Goal: Information Seeking & Learning: Find specific fact

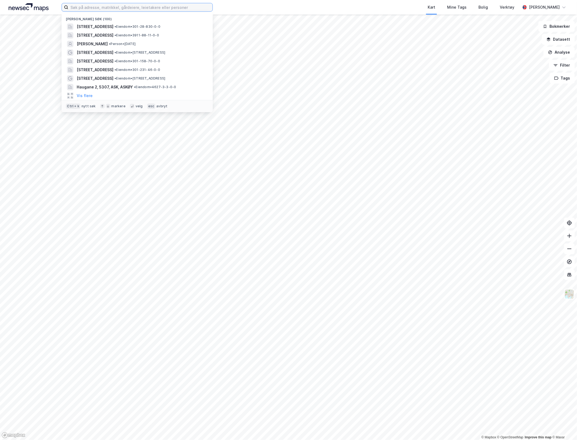
click at [82, 7] on input at bounding box center [140, 7] width 144 height 8
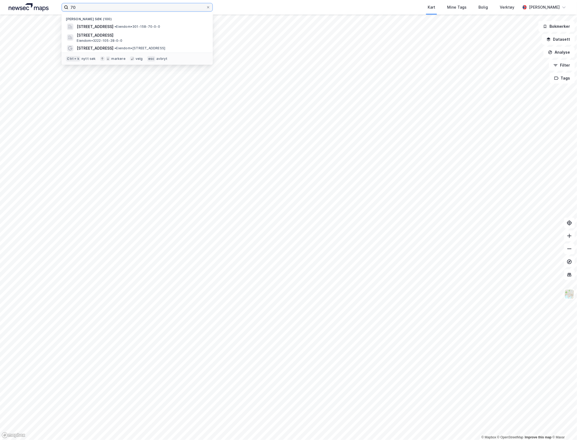
type input "7"
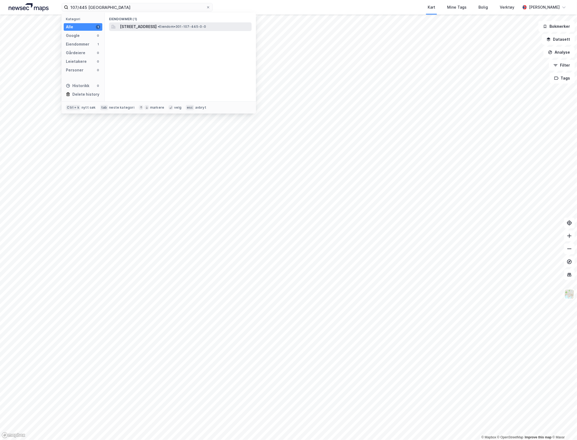
click at [135, 26] on span "[STREET_ADDRESS]" at bounding box center [138, 26] width 37 height 6
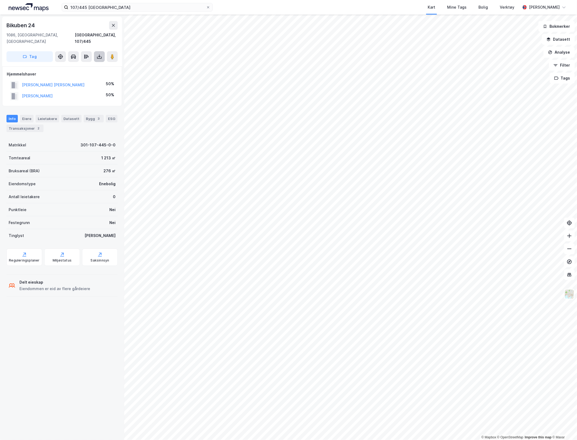
click at [99, 54] on icon at bounding box center [99, 55] width 1 height 3
click at [67, 65] on div "Last ned grunnbok" at bounding box center [72, 67] width 31 height 4
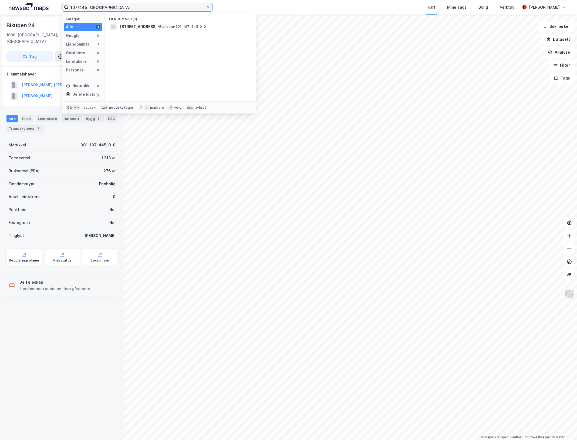
drag, startPoint x: 101, startPoint y: 9, endPoint x: 61, endPoint y: 5, distance: 40.1
click at [62, 5] on div "107/445 [GEOGRAPHIC_DATA]" at bounding box center [137, 7] width 151 height 9
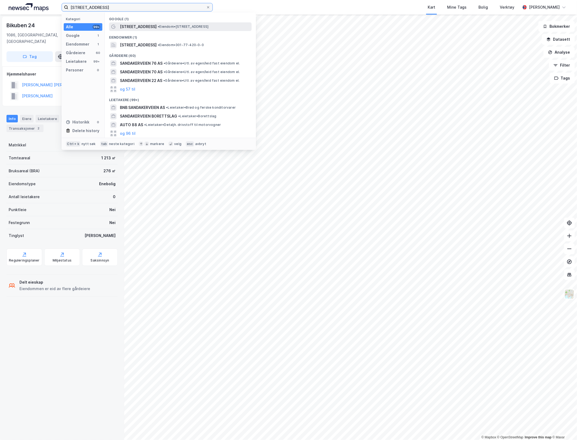
type input "[STREET_ADDRESS]"
click at [134, 27] on span "[STREET_ADDRESS]" at bounding box center [138, 26] width 37 height 6
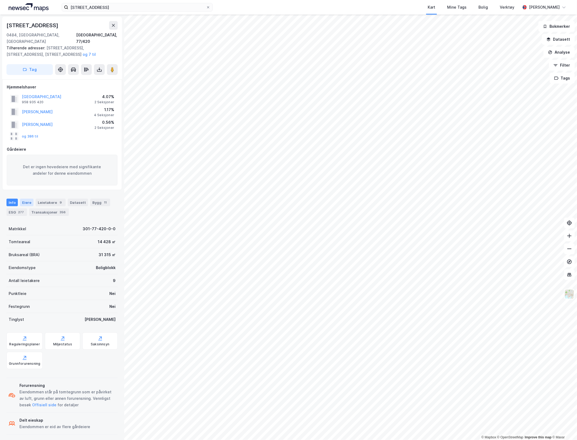
click at [26, 199] on div "Eiere" at bounding box center [26, 203] width 13 height 8
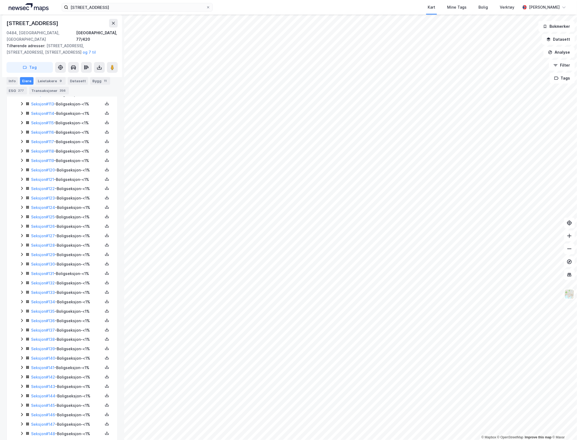
scroll to position [1214, 0]
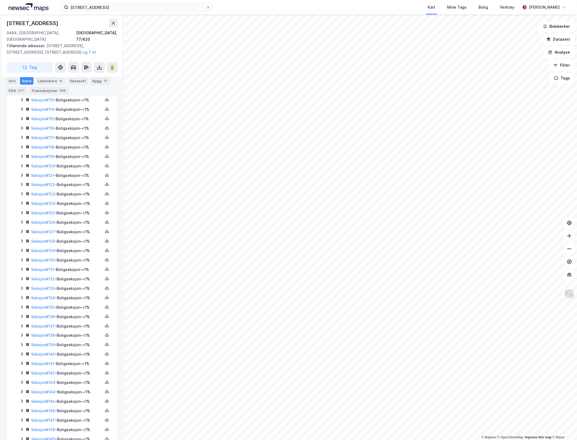
click at [22, 168] on icon at bounding box center [22, 166] width 4 height 4
click at [22, 196] on icon at bounding box center [22, 193] width 4 height 4
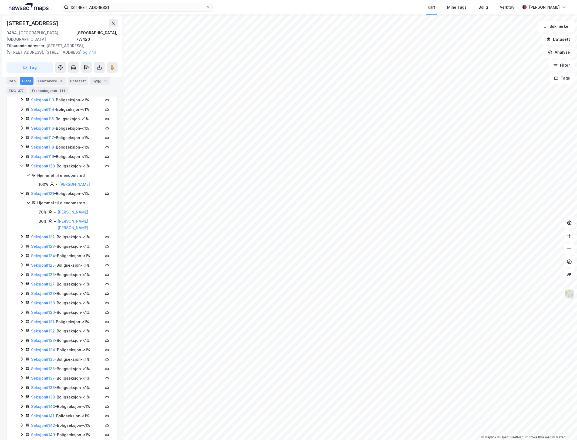
click at [20, 239] on icon at bounding box center [22, 237] width 4 height 4
click at [24, 276] on icon at bounding box center [22, 274] width 4 height 4
click at [22, 304] on icon at bounding box center [22, 301] width 4 height 4
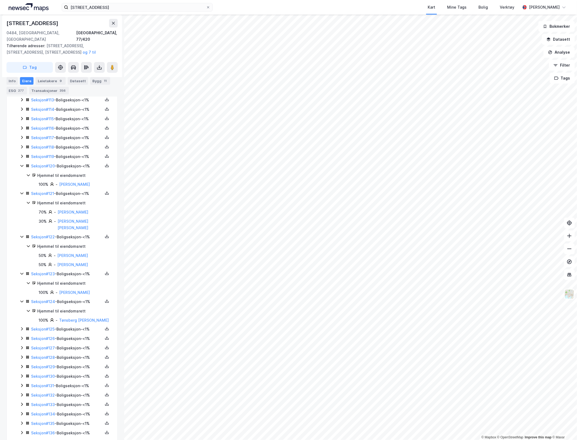
click at [22, 331] on icon at bounding box center [22, 329] width 4 height 4
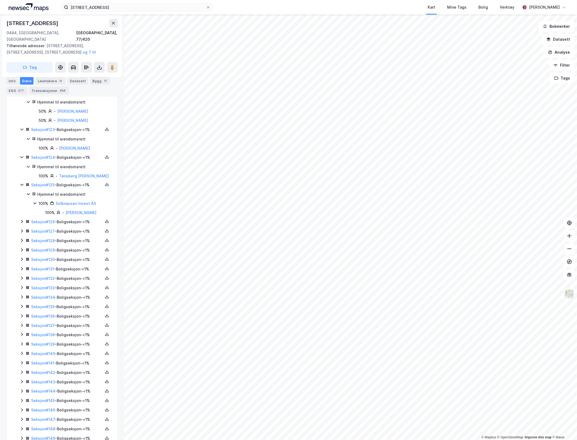
scroll to position [1416, 0]
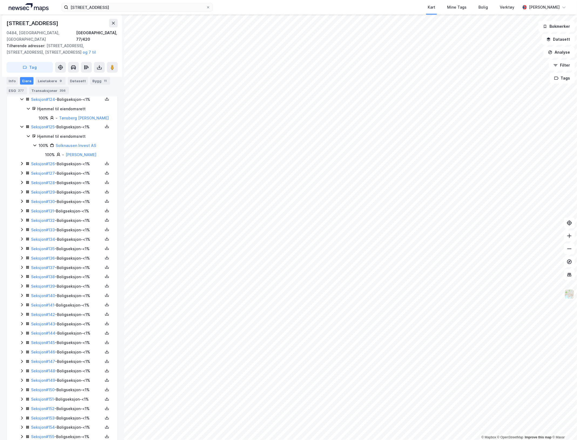
click at [21, 166] on icon at bounding box center [22, 164] width 4 height 4
click at [22, 194] on icon at bounding box center [22, 191] width 4 height 4
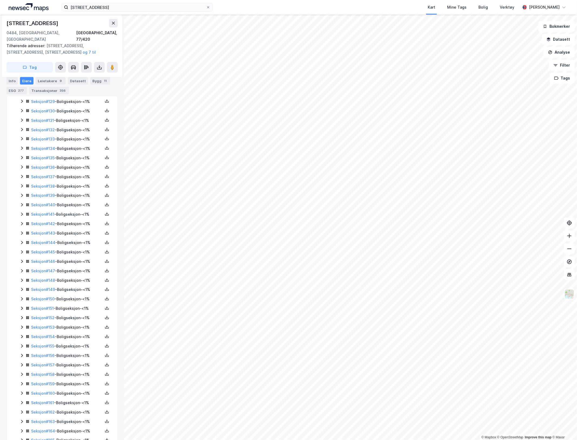
scroll to position [1551, 0]
click at [20, 96] on icon at bounding box center [22, 93] width 4 height 4
click at [22, 123] on icon at bounding box center [22, 121] width 2 height 3
click at [22, 151] on icon at bounding box center [22, 149] width 2 height 3
click at [23, 188] on icon at bounding box center [22, 186] width 4 height 4
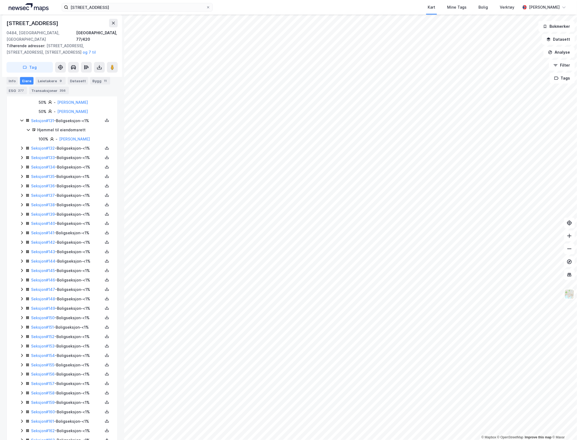
scroll to position [1619, 0]
click at [22, 148] on icon at bounding box center [22, 146] width 4 height 4
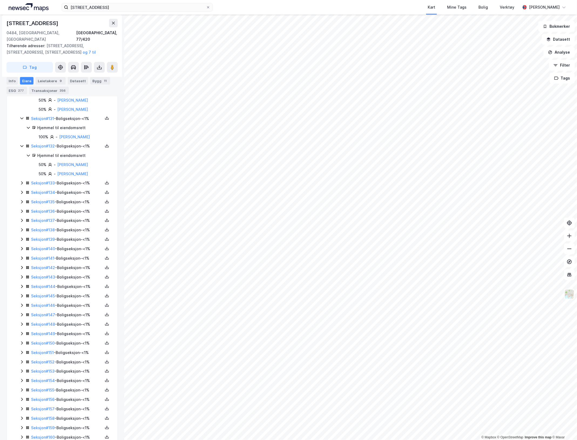
click at [22, 185] on icon at bounding box center [22, 183] width 2 height 3
click at [22, 222] on icon at bounding box center [22, 220] width 4 height 4
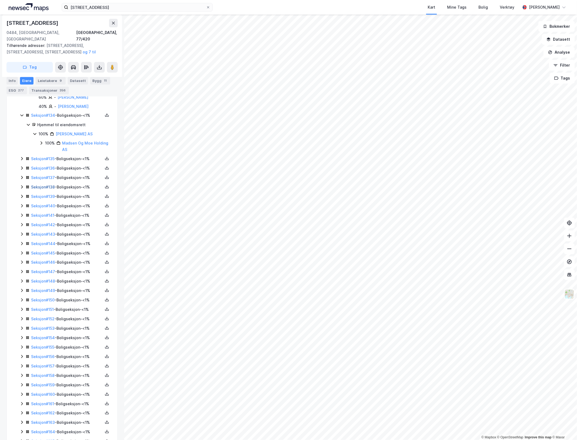
scroll to position [1754, 0]
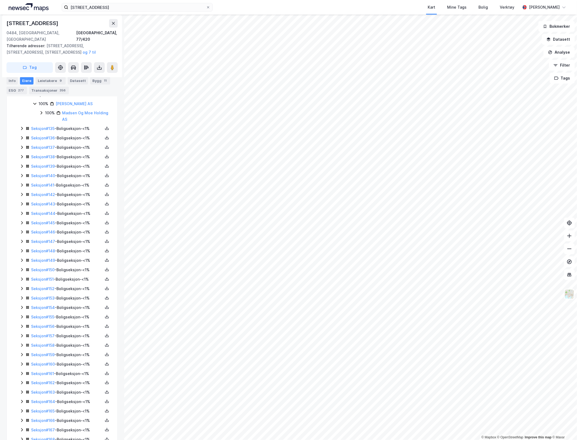
click at [21, 131] on icon at bounding box center [22, 128] width 4 height 4
click at [22, 158] on icon at bounding box center [22, 156] width 4 height 4
click at [23, 195] on icon at bounding box center [22, 193] width 4 height 4
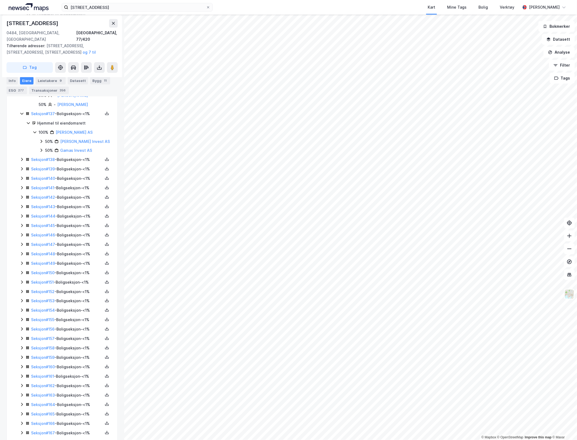
scroll to position [1855, 0]
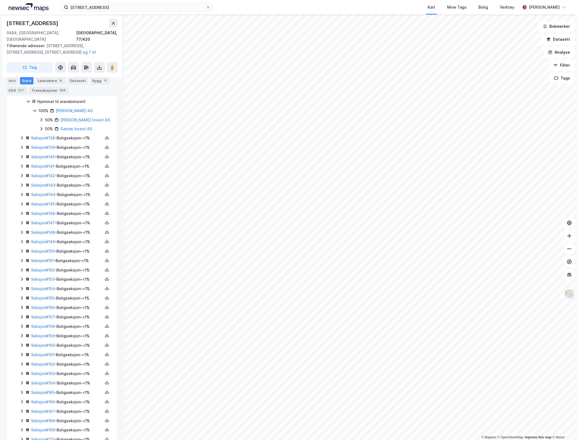
click at [21, 140] on icon at bounding box center [22, 138] width 4 height 4
click at [21, 177] on icon at bounding box center [22, 175] width 4 height 4
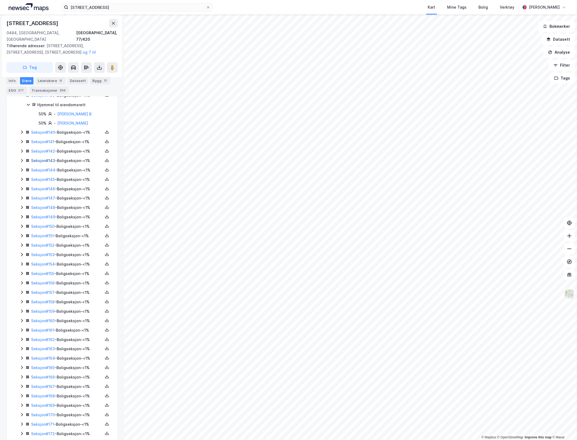
scroll to position [1956, 0]
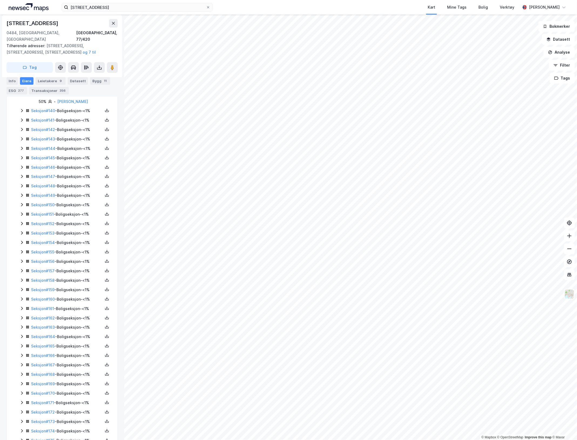
click at [22, 113] on icon at bounding box center [22, 110] width 4 height 4
click at [22, 149] on icon at bounding box center [22, 147] width 2 height 3
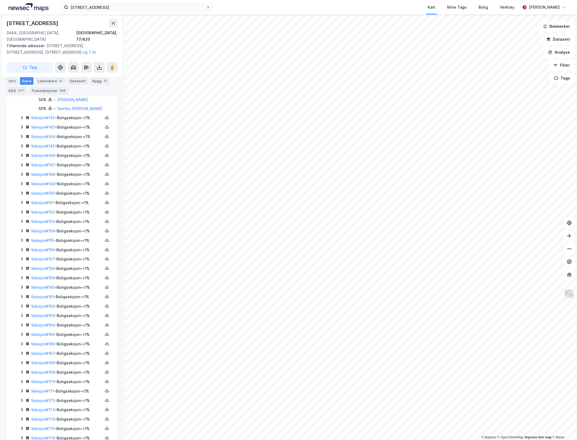
scroll to position [2023, 0]
click at [21, 119] on icon at bounding box center [22, 117] width 4 height 4
click at [22, 156] on icon at bounding box center [22, 154] width 4 height 4
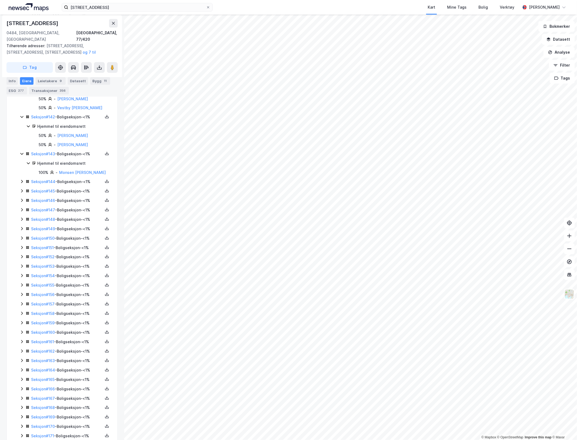
click at [22, 184] on icon at bounding box center [22, 181] width 4 height 4
click at [21, 221] on icon at bounding box center [22, 218] width 4 height 4
click at [22, 248] on icon at bounding box center [22, 246] width 4 height 4
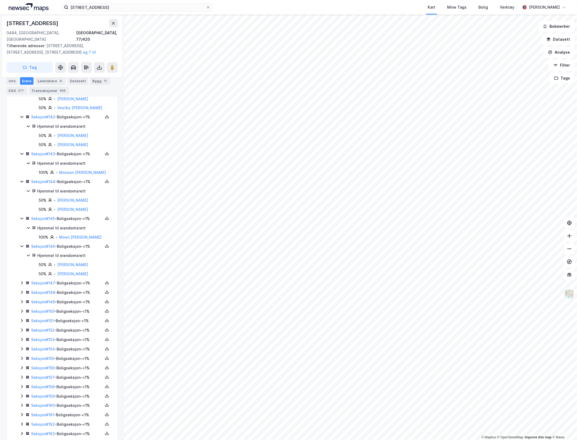
click at [22, 285] on icon at bounding box center [22, 283] width 4 height 4
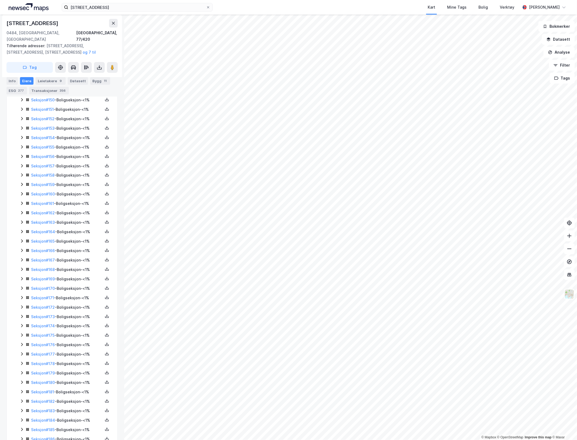
scroll to position [2259, 0]
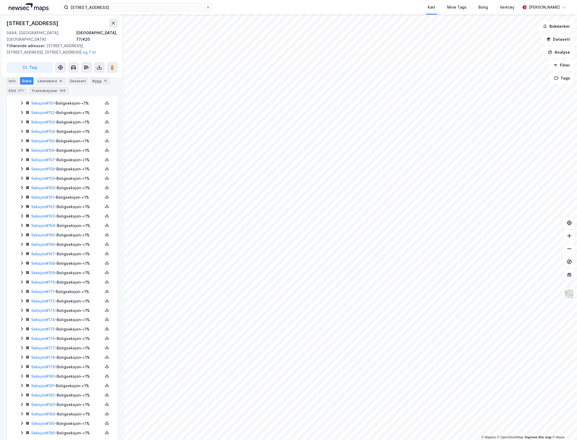
click at [22, 77] on icon at bounding box center [22, 75] width 4 height 4
click at [21, 114] on icon at bounding box center [22, 112] width 4 height 4
click at [20, 142] on icon at bounding box center [22, 139] width 4 height 4
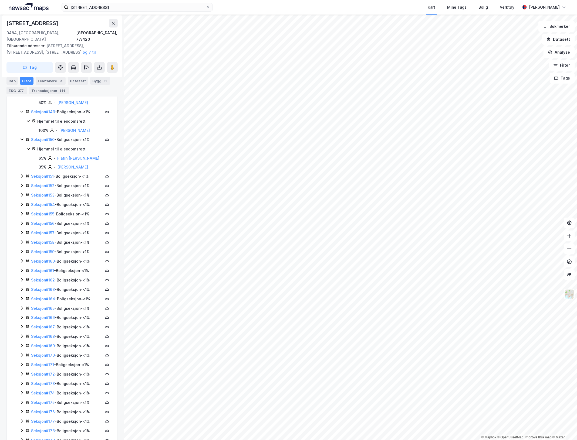
click at [23, 178] on icon at bounding box center [22, 176] width 4 height 4
click at [21, 206] on icon at bounding box center [22, 203] width 2 height 3
click at [21, 234] on icon at bounding box center [22, 232] width 4 height 4
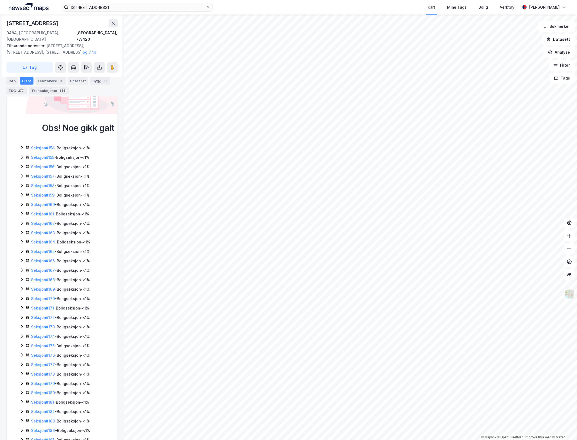
scroll to position [2442, 0]
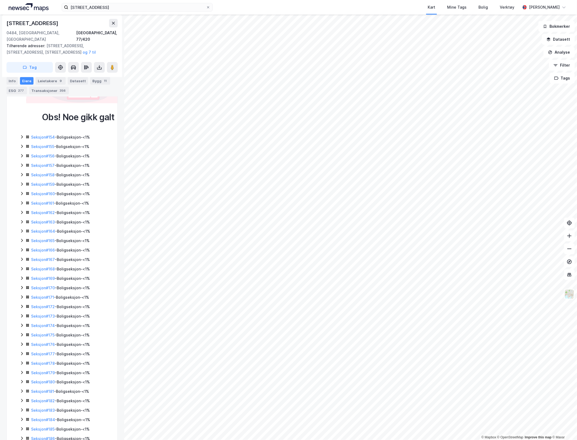
click at [22, 139] on icon at bounding box center [22, 137] width 4 height 4
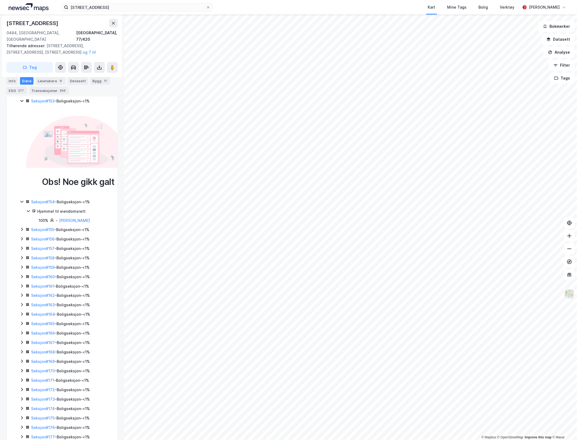
scroll to position [2375, 0]
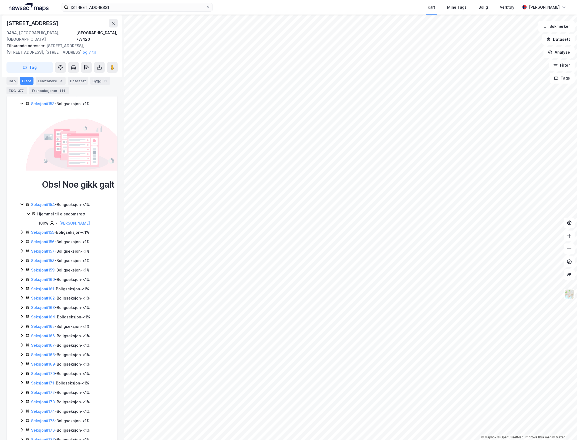
click at [23, 106] on icon at bounding box center [22, 103] width 4 height 4
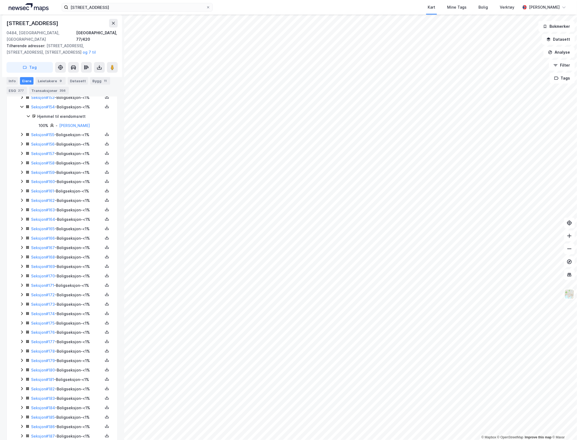
click at [23, 100] on icon at bounding box center [22, 97] width 4 height 4
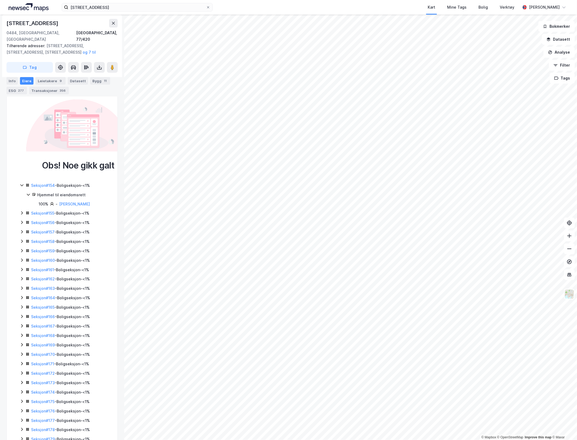
scroll to position [2375, 0]
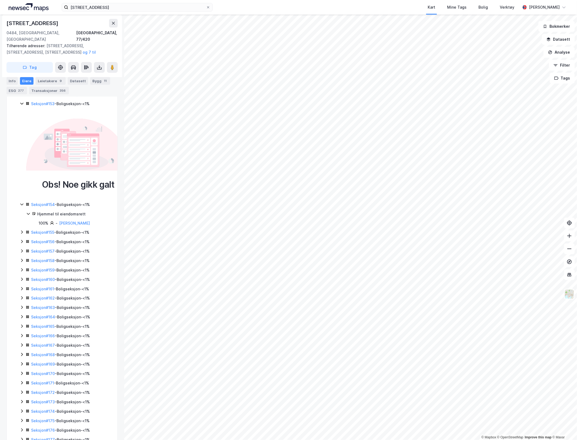
click at [22, 106] on icon at bounding box center [22, 103] width 4 height 4
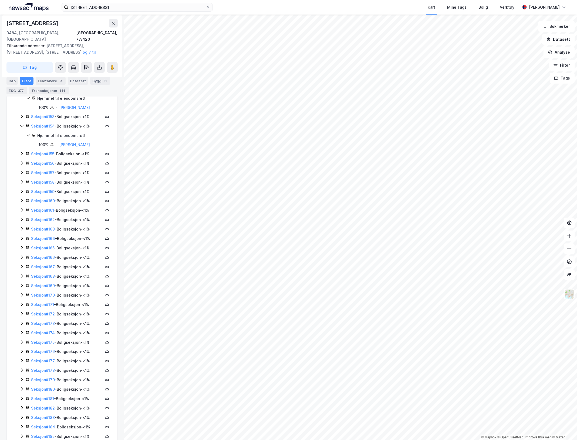
scroll to position [2394, 0]
click at [107, 98] on icon at bounding box center [107, 96] width 1 height 2
click at [71, 87] on div "Grunnbok" at bounding box center [76, 80] width 47 height 13
click at [22, 137] on icon at bounding box center [22, 134] width 4 height 4
click at [21, 166] on div "Seksjon # 156 - Boligseksjon - <1%" at bounding box center [65, 162] width 91 height 7
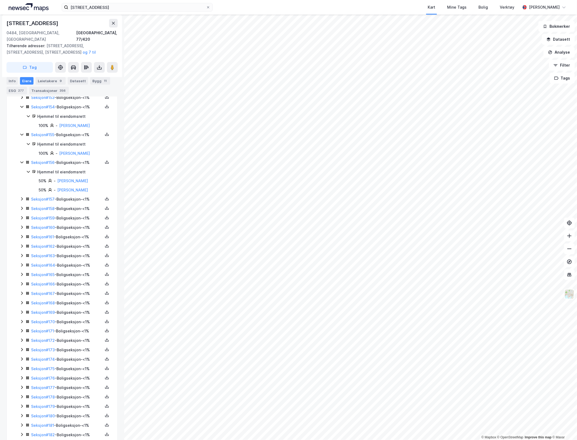
click at [22, 201] on icon at bounding box center [22, 199] width 2 height 3
click at [21, 238] on icon at bounding box center [22, 236] width 4 height 4
click at [22, 266] on icon at bounding box center [22, 264] width 4 height 4
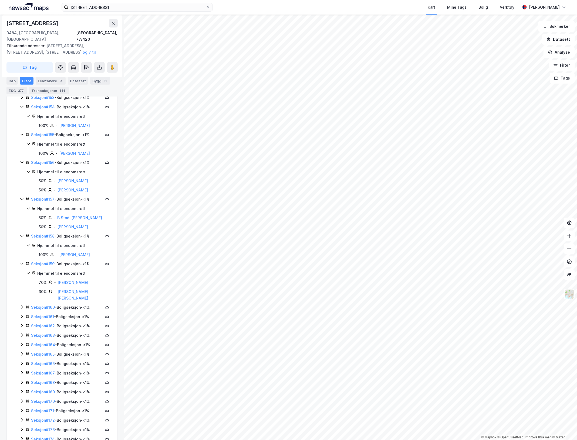
click at [21, 309] on icon at bounding box center [22, 307] width 2 height 3
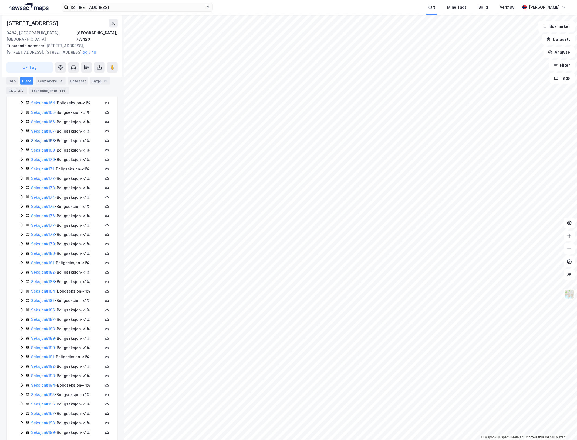
scroll to position [2663, 0]
click at [22, 76] on icon at bounding box center [22, 74] width 4 height 4
click at [23, 104] on icon at bounding box center [22, 102] width 4 height 4
click at [22, 141] on icon at bounding box center [22, 138] width 2 height 3
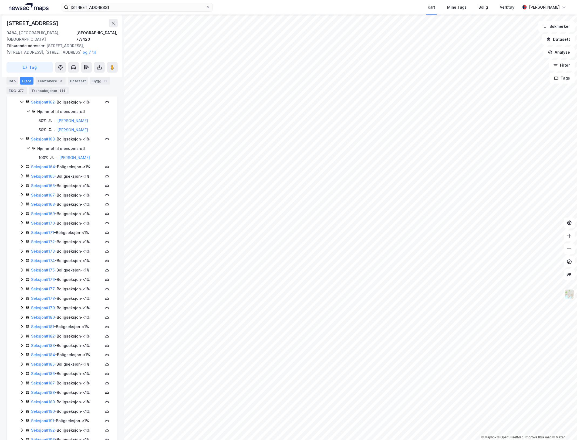
click at [22, 168] on icon at bounding box center [22, 166] width 2 height 3
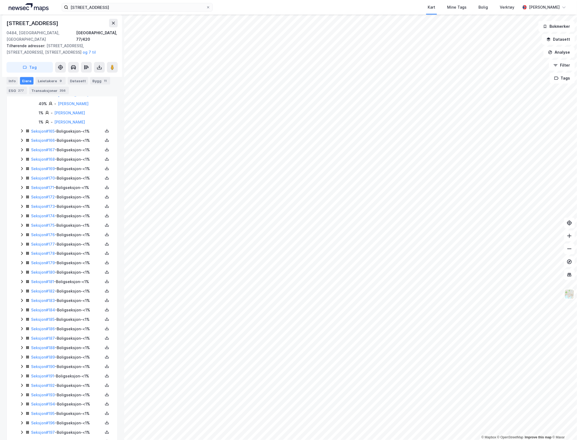
scroll to position [2765, 0]
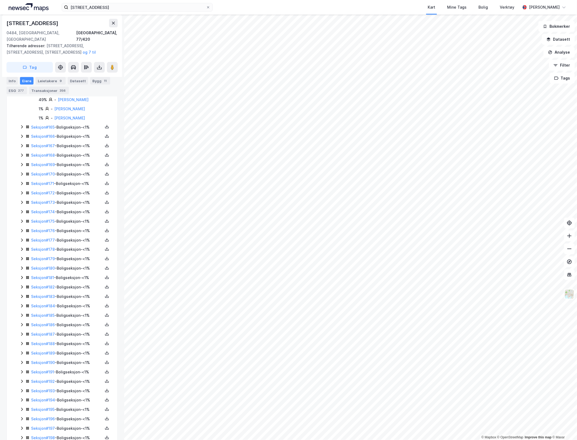
click at [21, 129] on icon at bounding box center [22, 127] width 4 height 4
click at [23, 166] on icon at bounding box center [22, 164] width 4 height 4
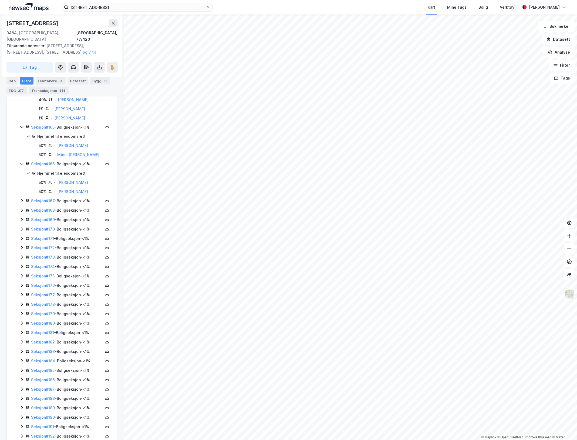
click at [22, 203] on icon at bounding box center [22, 200] width 2 height 3
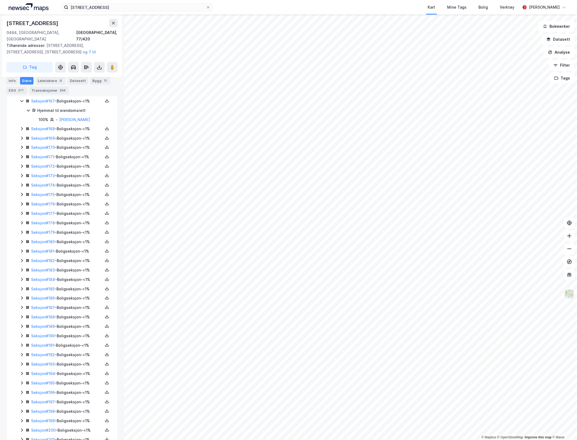
scroll to position [2866, 0]
click at [21, 130] on icon at bounding box center [22, 127] width 4 height 4
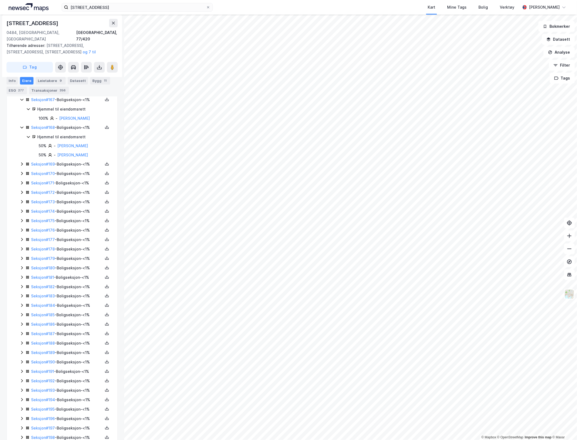
click at [22, 166] on icon at bounding box center [22, 164] width 4 height 4
click at [22, 203] on icon at bounding box center [22, 201] width 4 height 4
click at [22, 231] on icon at bounding box center [22, 228] width 2 height 3
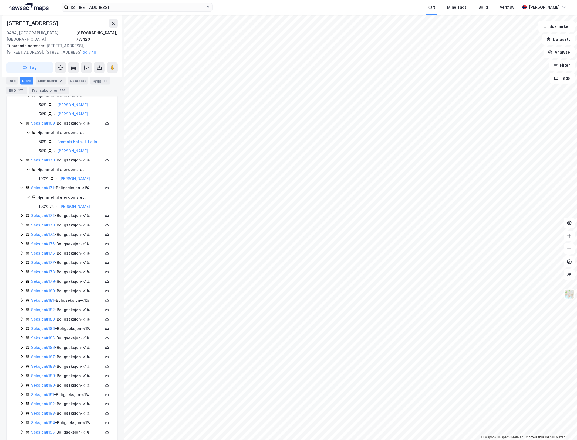
scroll to position [3001, 0]
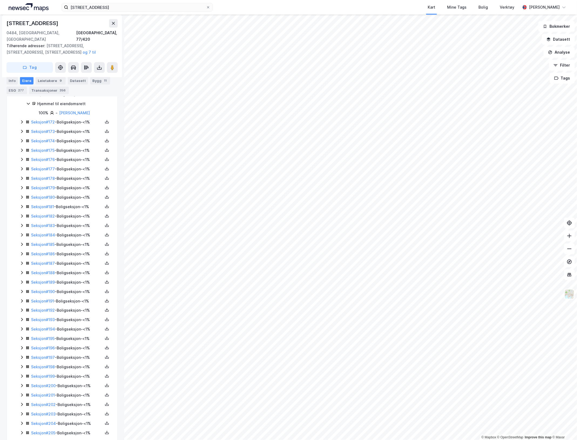
click at [22, 124] on icon at bounding box center [22, 122] width 4 height 4
click at [21, 161] on icon at bounding box center [22, 158] width 4 height 4
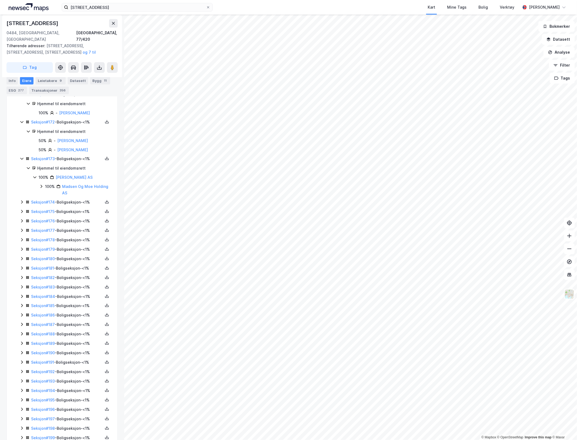
click at [22, 204] on icon at bounding box center [22, 202] width 4 height 4
click at [21, 232] on icon at bounding box center [22, 230] width 4 height 4
click at [21, 260] on icon at bounding box center [22, 257] width 4 height 4
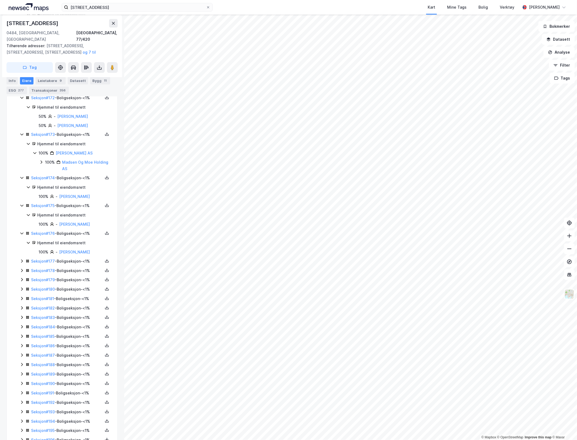
scroll to position [3169, 0]
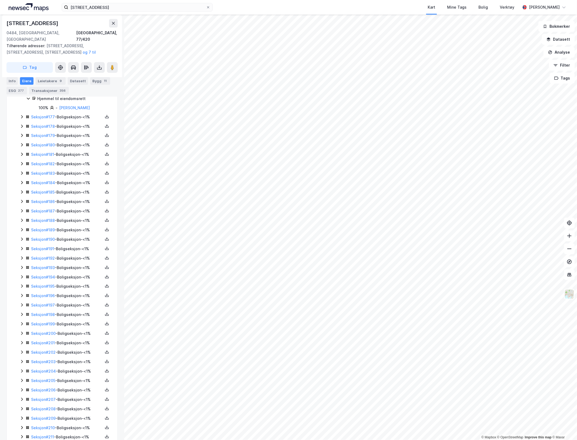
click at [22, 118] on icon at bounding box center [22, 116] width 2 height 3
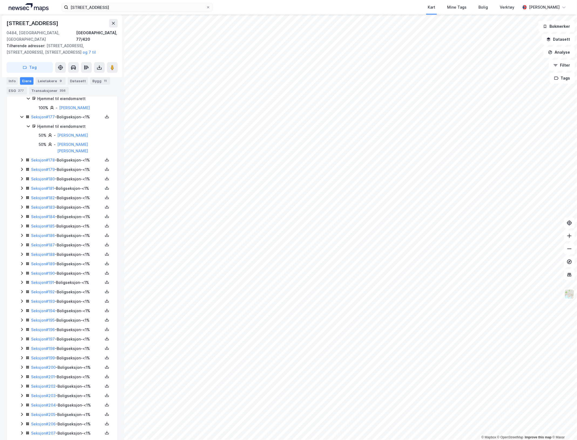
click at [21, 162] on icon at bounding box center [22, 160] width 4 height 4
click at [22, 189] on icon at bounding box center [22, 187] width 2 height 3
click at [21, 218] on icon at bounding box center [22, 215] width 4 height 4
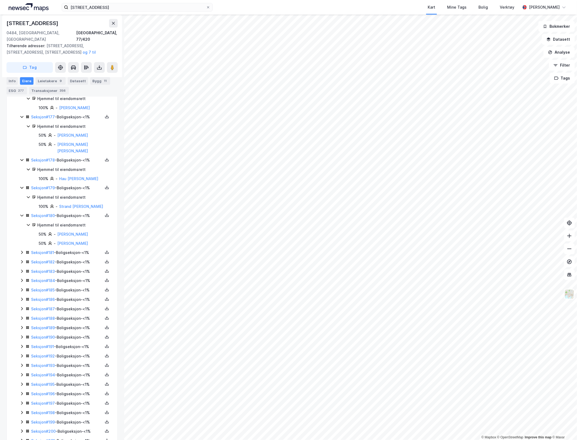
click at [22, 254] on icon at bounding box center [22, 252] width 2 height 3
click at [20, 282] on icon at bounding box center [22, 280] width 4 height 4
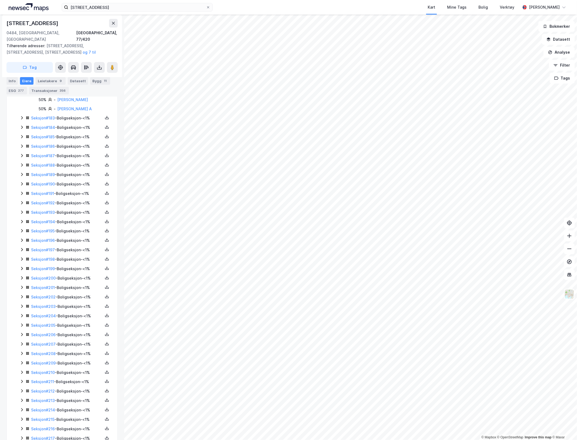
scroll to position [3405, 0]
click at [21, 83] on icon at bounding box center [22, 81] width 4 height 4
click at [22, 120] on icon at bounding box center [22, 118] width 4 height 4
click at [21, 157] on icon at bounding box center [22, 155] width 4 height 4
click at [22, 194] on icon at bounding box center [22, 191] width 4 height 4
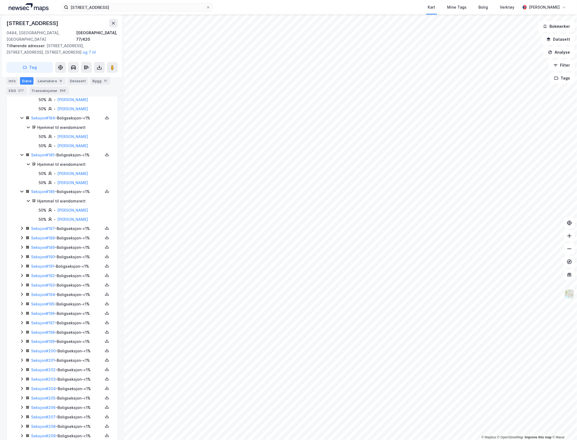
click at [22, 230] on icon at bounding box center [22, 228] width 2 height 3
click at [22, 268] on icon at bounding box center [22, 265] width 4 height 4
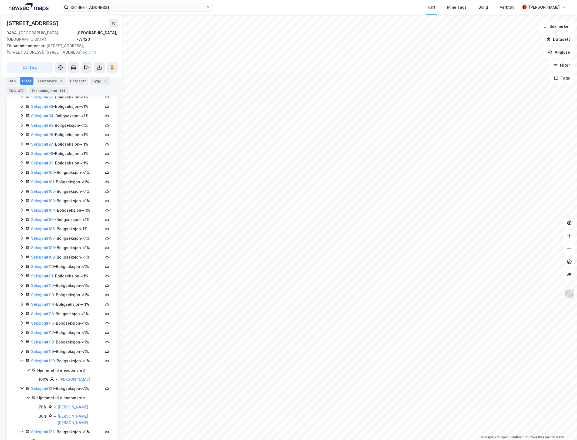
scroll to position [997, 0]
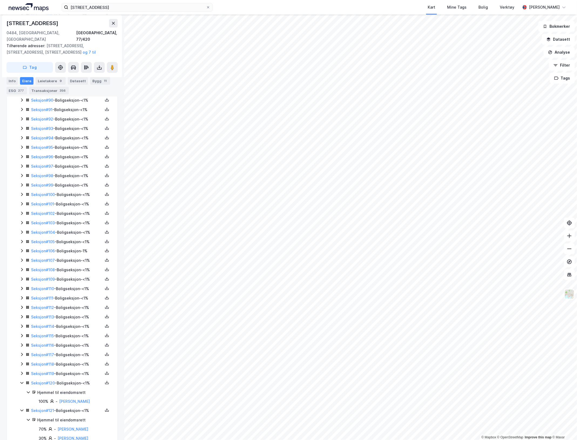
click at [22, 93] on icon at bounding box center [22, 90] width 2 height 3
click at [22, 120] on icon at bounding box center [22, 118] width 2 height 3
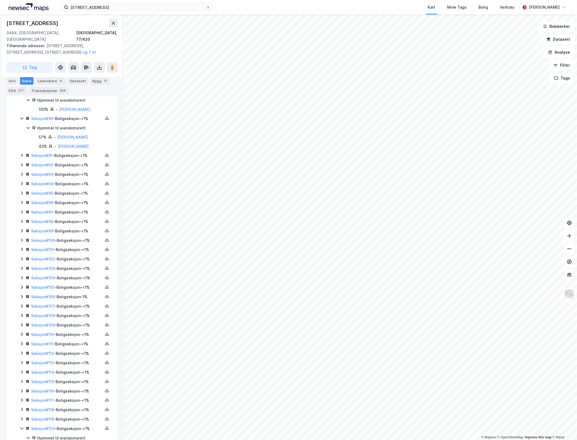
click at [21, 158] on icon at bounding box center [22, 155] width 4 height 4
click at [21, 185] on icon at bounding box center [22, 183] width 4 height 4
click at [22, 222] on icon at bounding box center [22, 220] width 4 height 4
click at [22, 149] on icon at bounding box center [22, 146] width 4 height 4
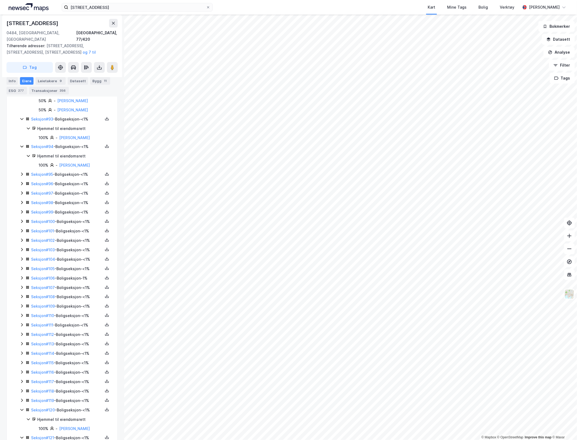
click at [22, 176] on icon at bounding box center [22, 174] width 2 height 3
click at [21, 204] on icon at bounding box center [22, 202] width 4 height 4
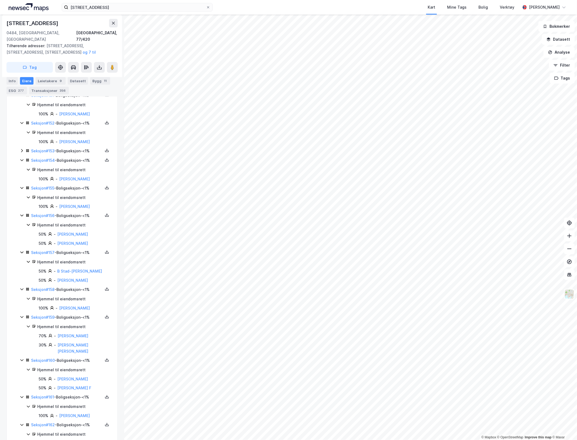
scroll to position [2481, 0]
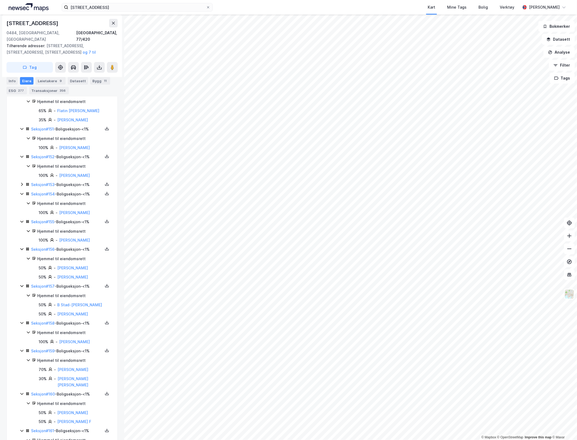
click at [105, 94] on icon at bounding box center [107, 92] width 4 height 4
click at [65, 79] on div "Grunnbok" at bounding box center [74, 76] width 18 height 6
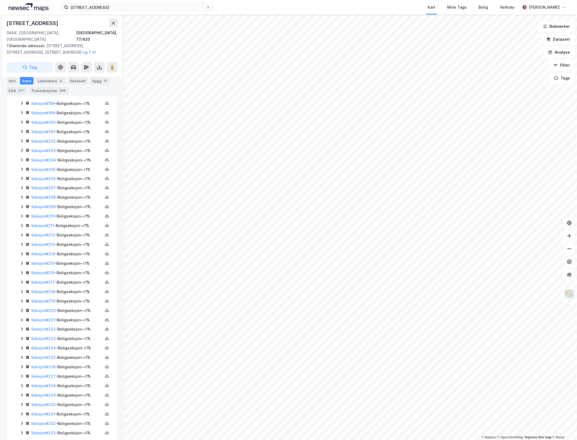
scroll to position [4167, 0]
click at [22, 237] on icon at bounding box center [22, 235] width 4 height 4
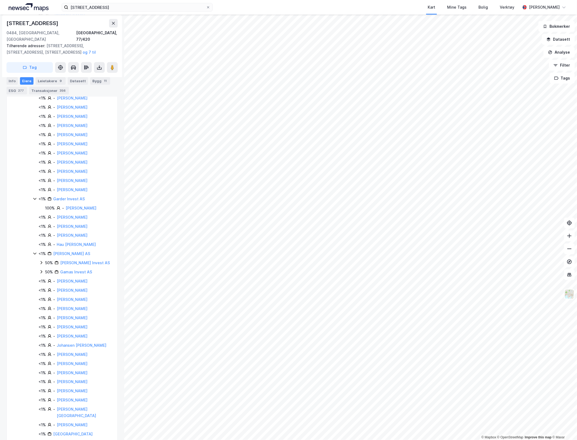
scroll to position [4571, 0]
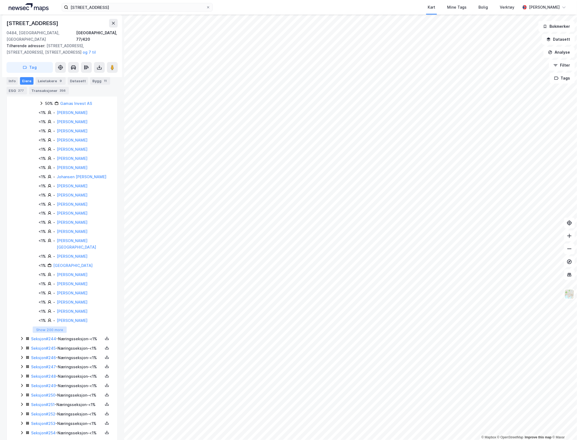
click at [50, 333] on button "Show 200 more" at bounding box center [50, 330] width 34 height 6
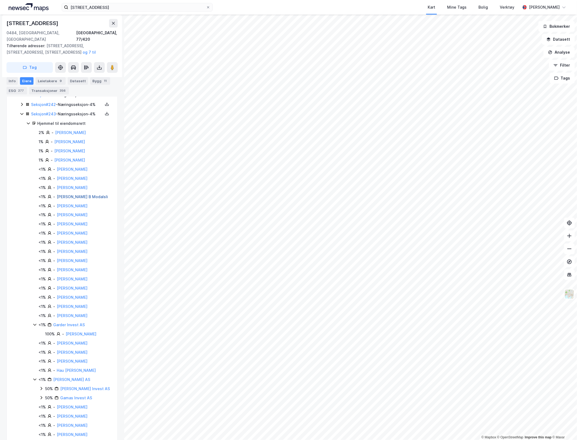
scroll to position [4268, 0]
click at [21, 115] on icon at bounding box center [22, 113] width 4 height 4
click at [22, 106] on icon at bounding box center [22, 104] width 4 height 4
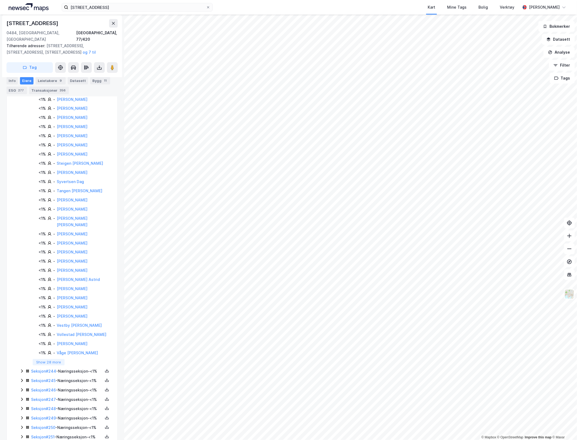
scroll to position [6493, 0]
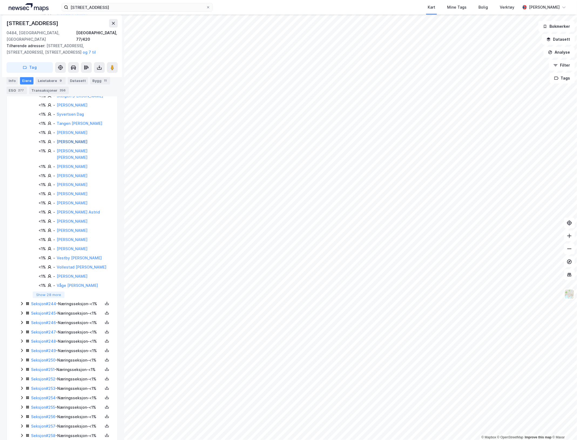
click at [66, 144] on link "[PERSON_NAME]" at bounding box center [72, 141] width 31 height 5
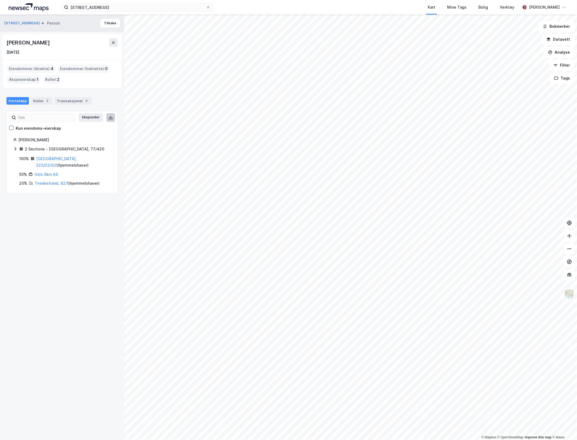
click at [108, 118] on icon at bounding box center [110, 117] width 4 height 4
